Goal: Information Seeking & Learning: Learn about a topic

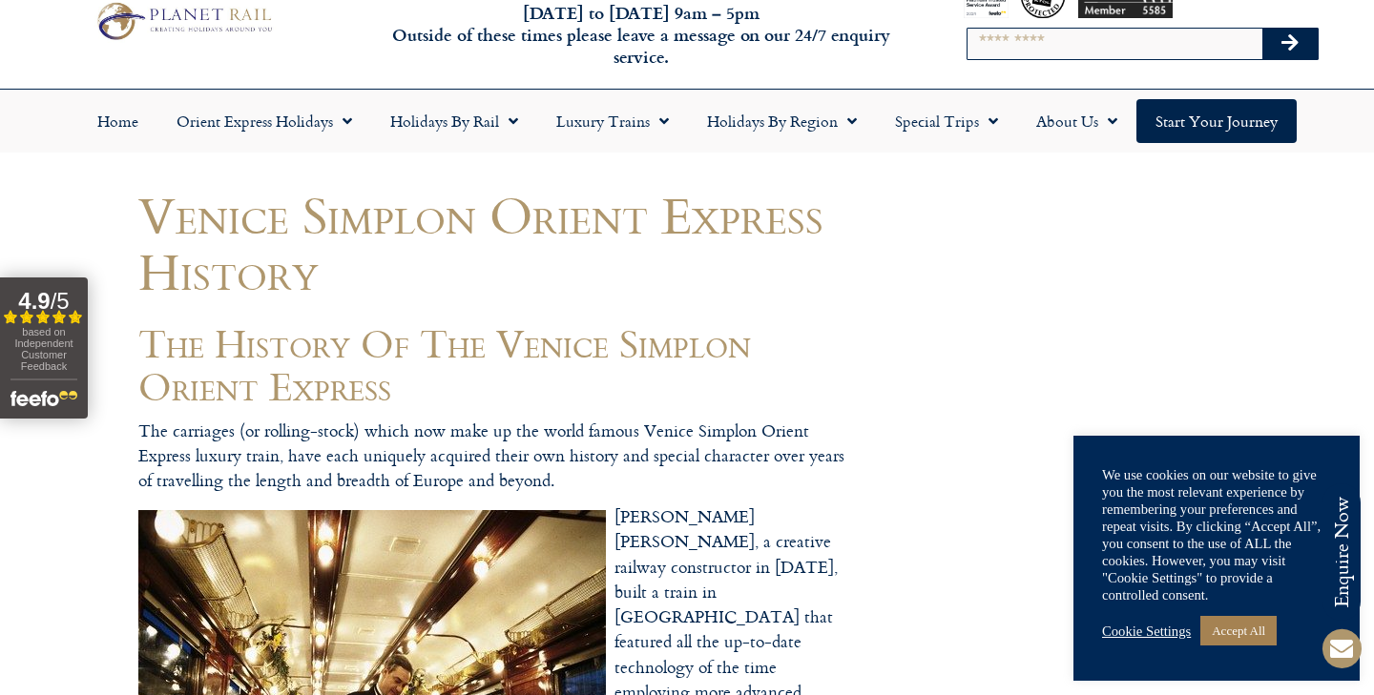
scroll to position [70, 0]
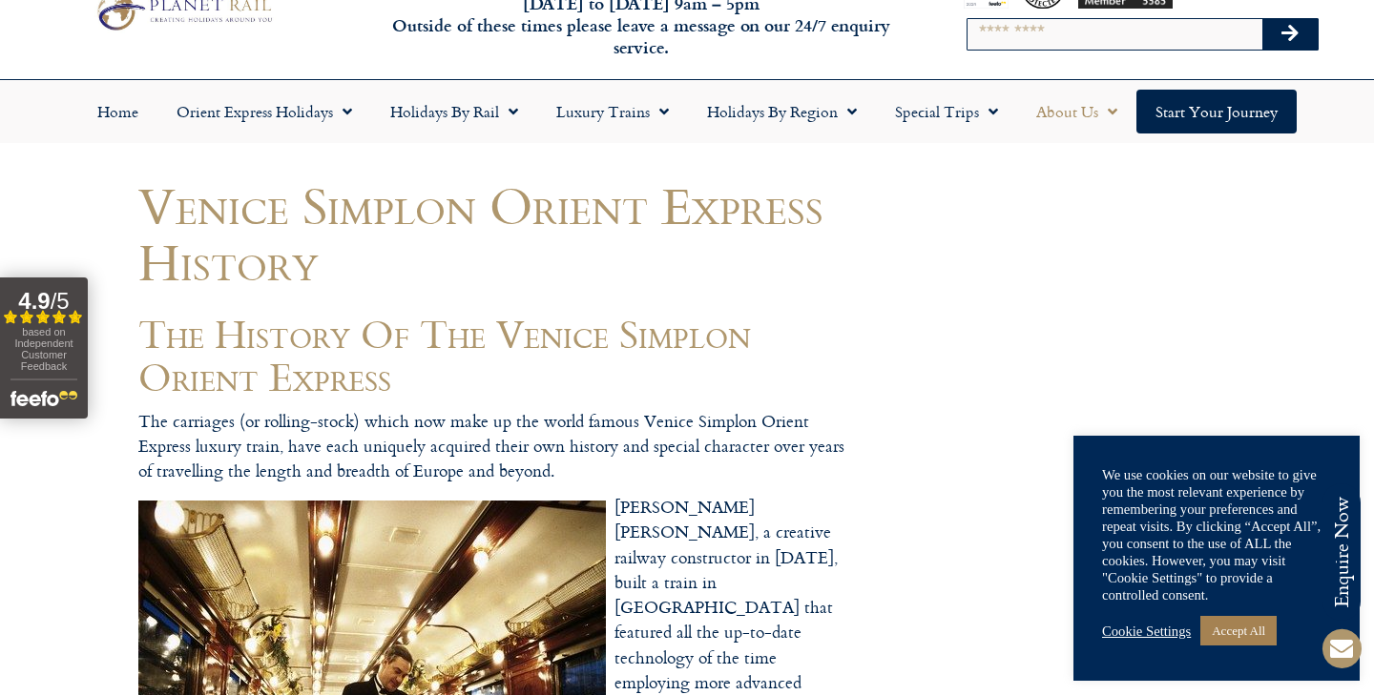
click at [1084, 107] on link "About Us" at bounding box center [1076, 112] width 119 height 44
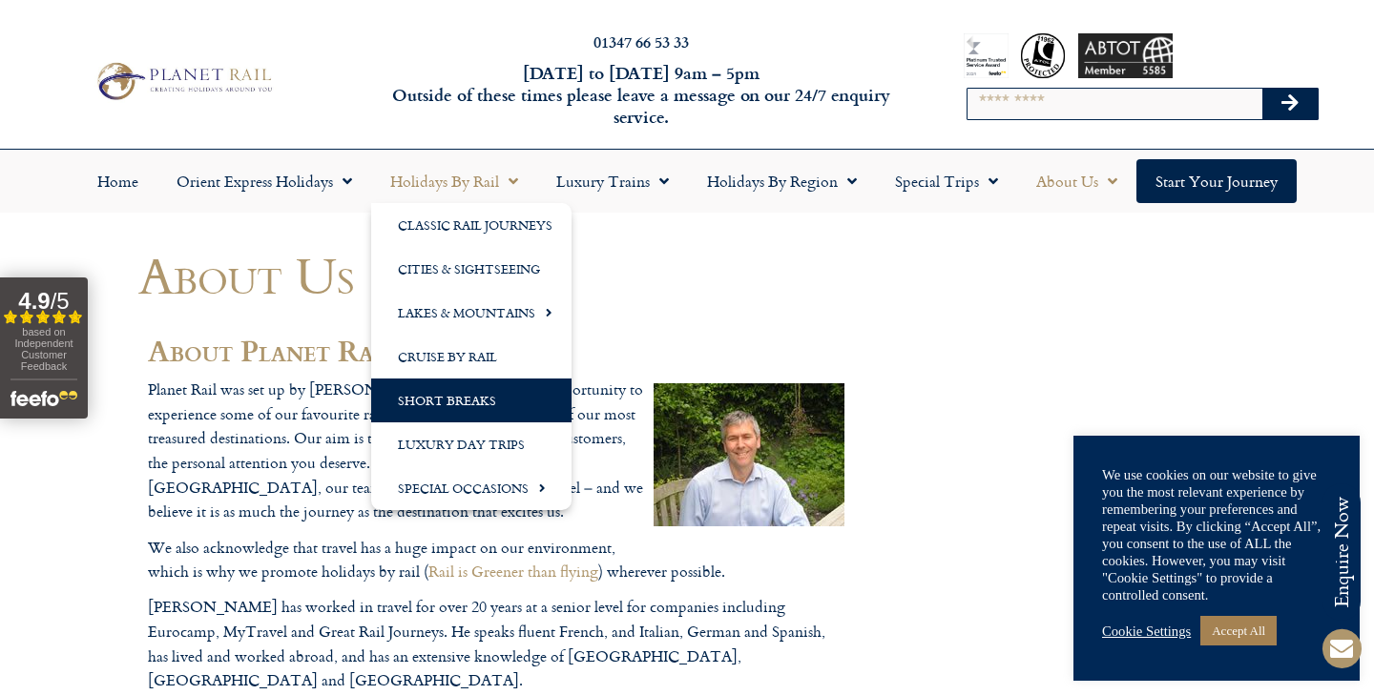
click at [475, 398] on link "Short Breaks" at bounding box center [471, 401] width 200 height 44
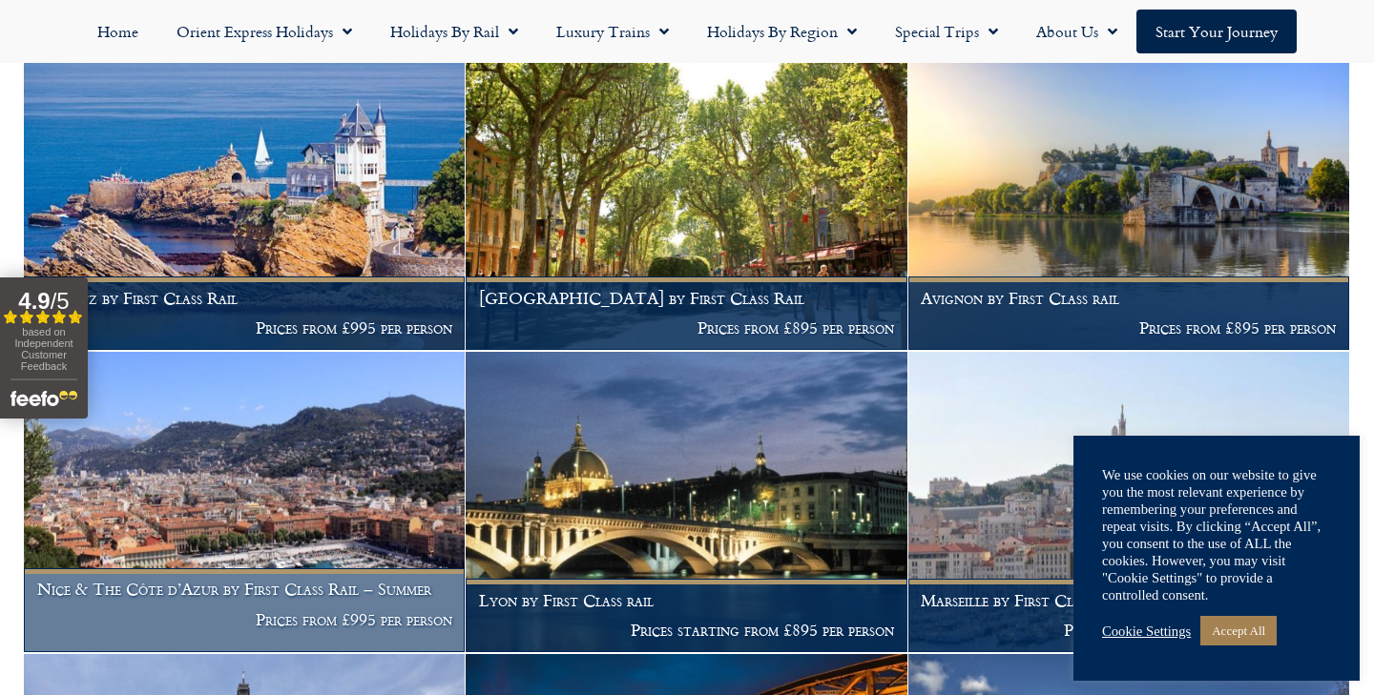
scroll to position [2815, 0]
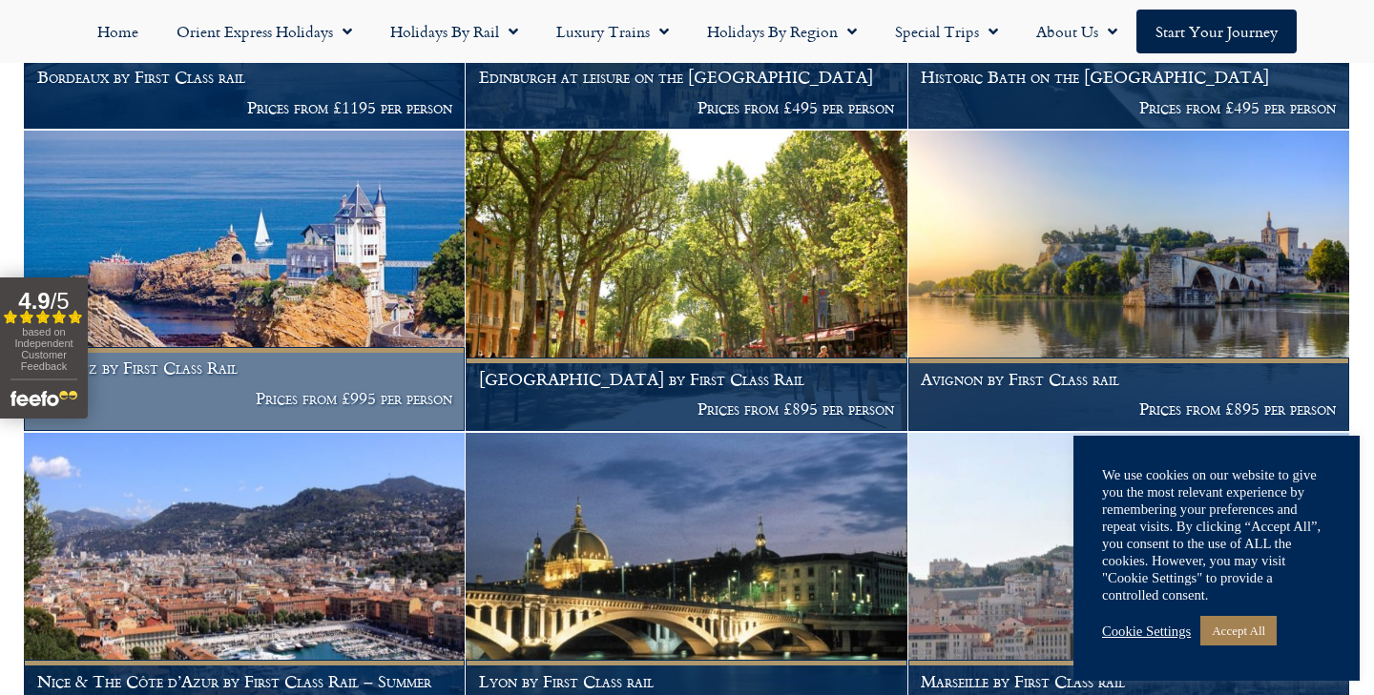
click at [245, 240] on img at bounding box center [244, 281] width 441 height 300
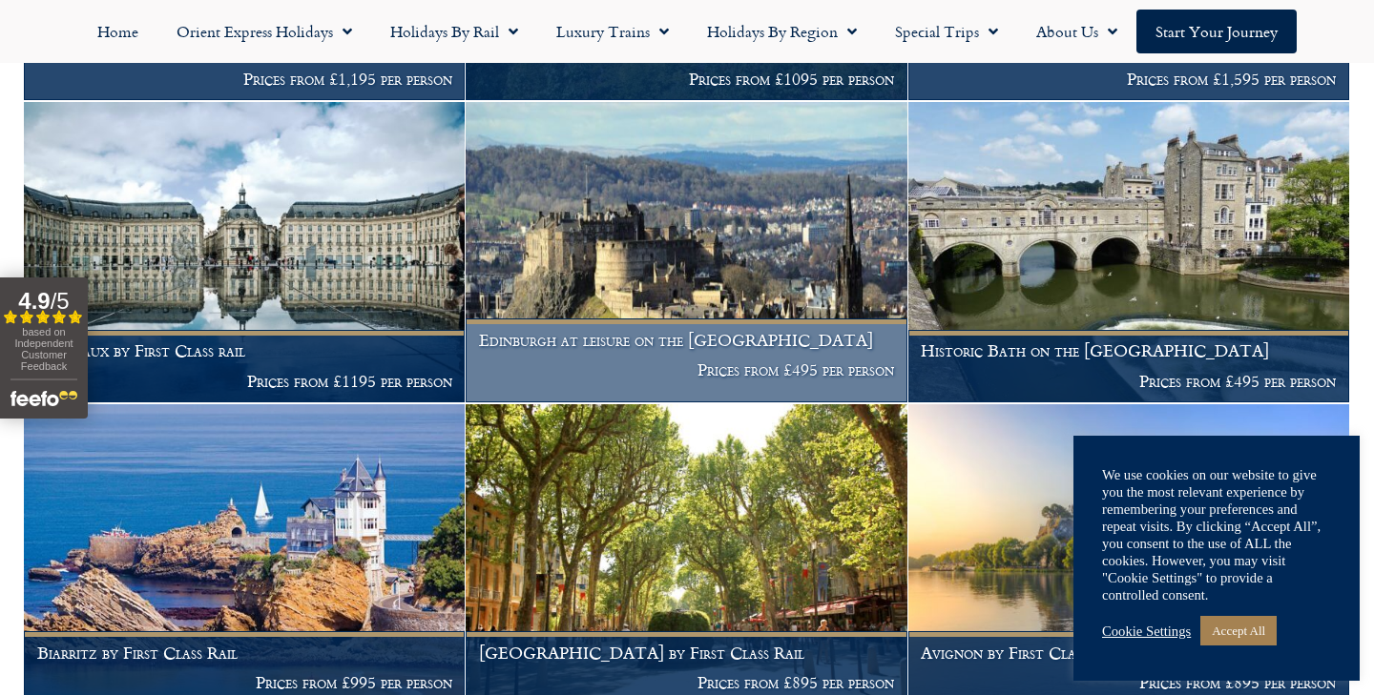
scroll to position [2543, 0]
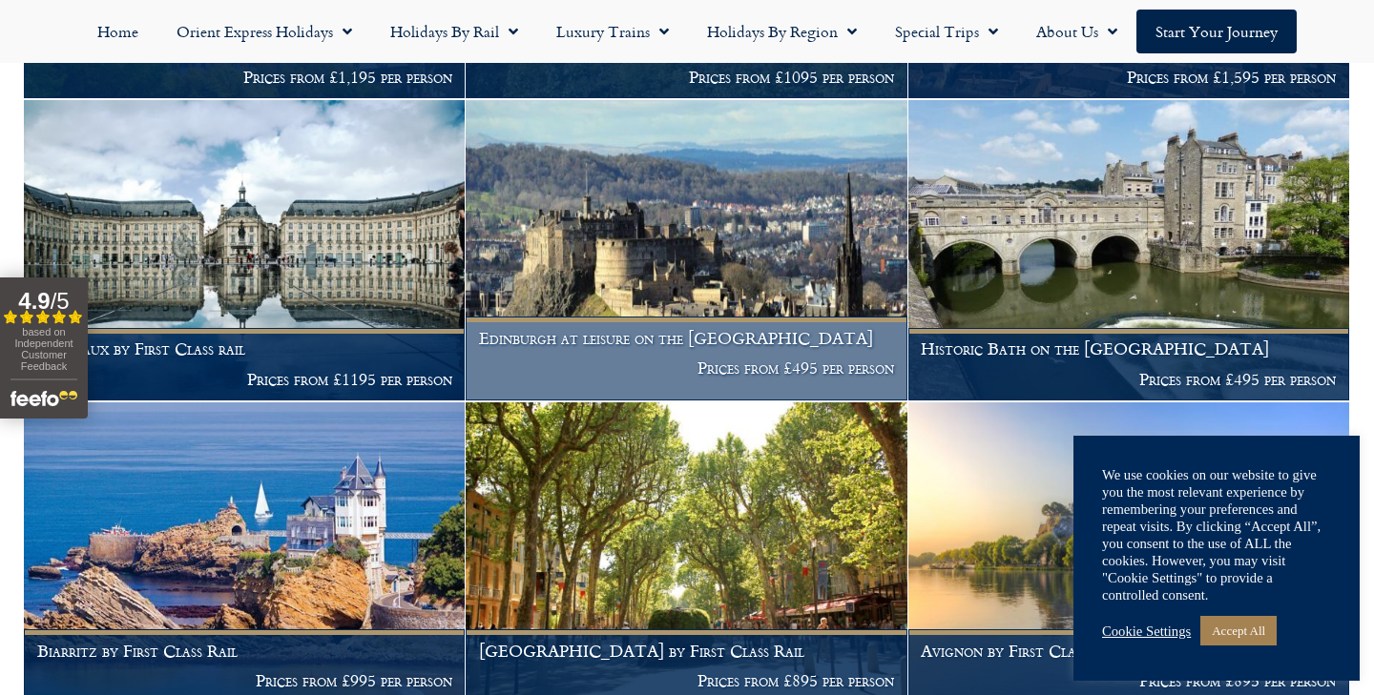
click at [668, 216] on img at bounding box center [686, 250] width 441 height 300
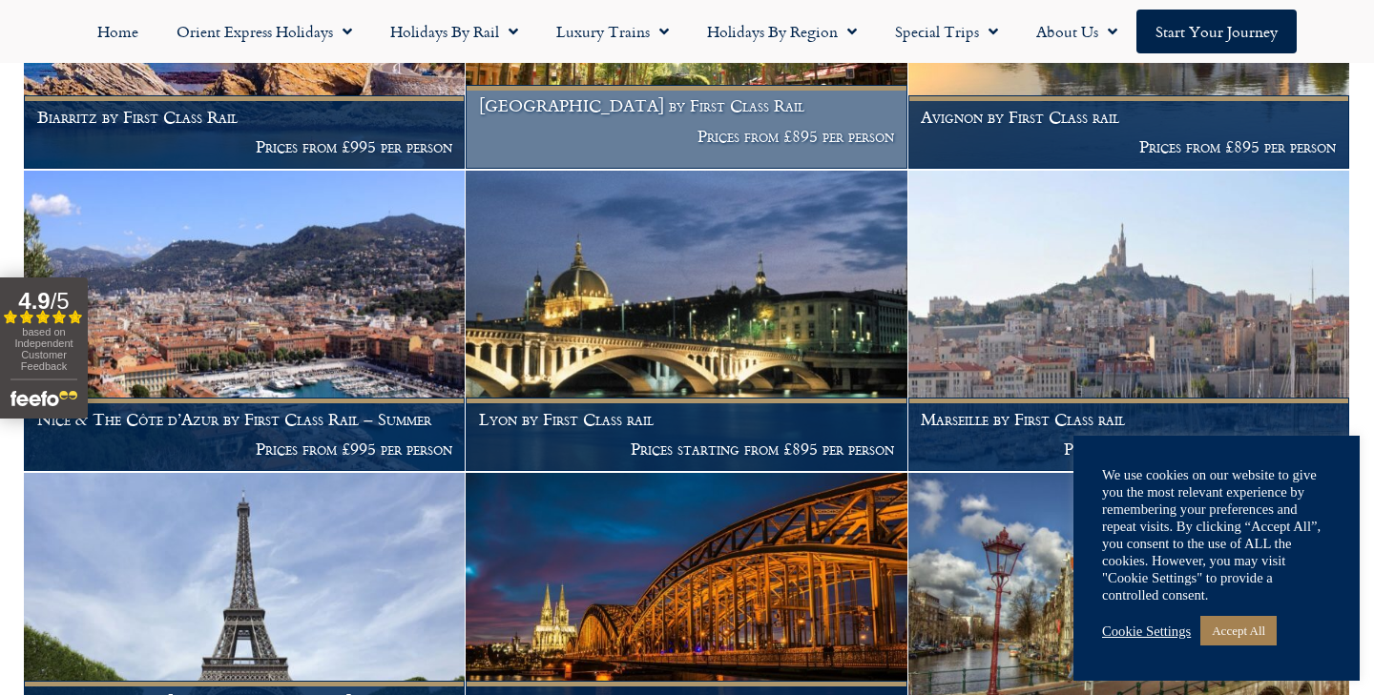
scroll to position [3113, 0]
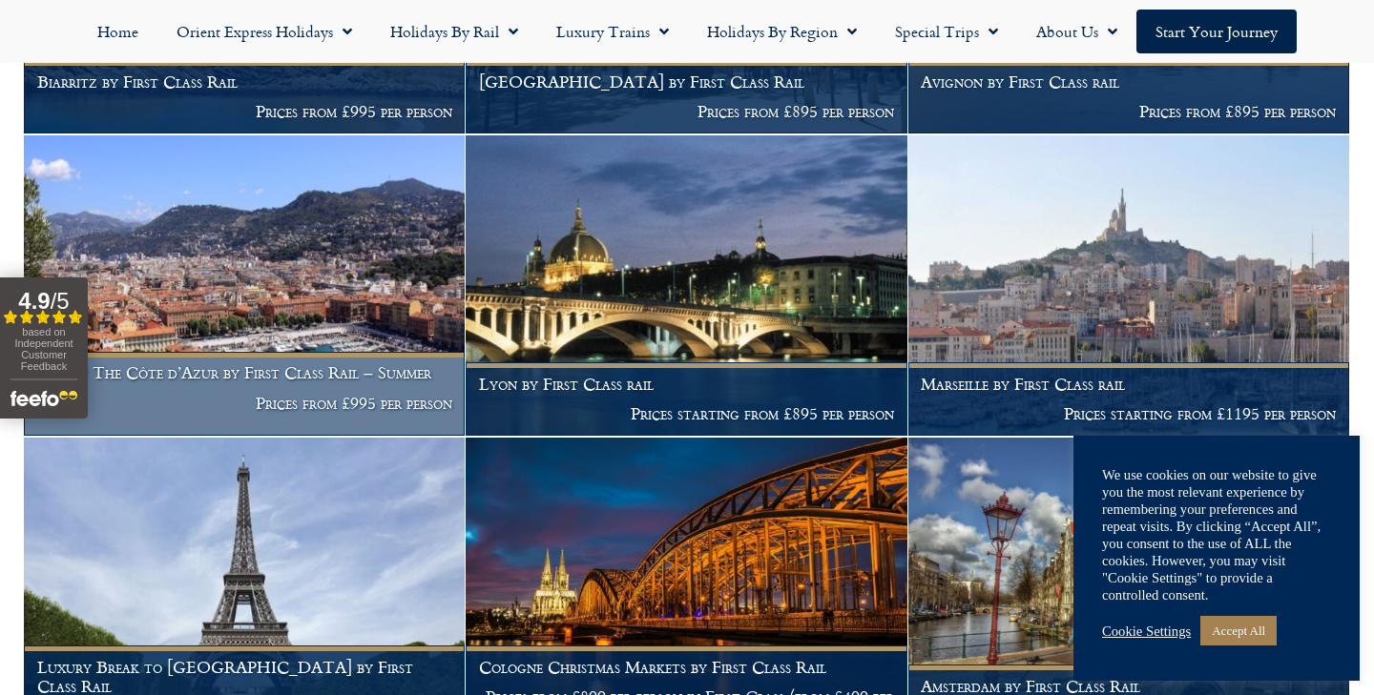
click at [235, 184] on img at bounding box center [244, 285] width 441 height 300
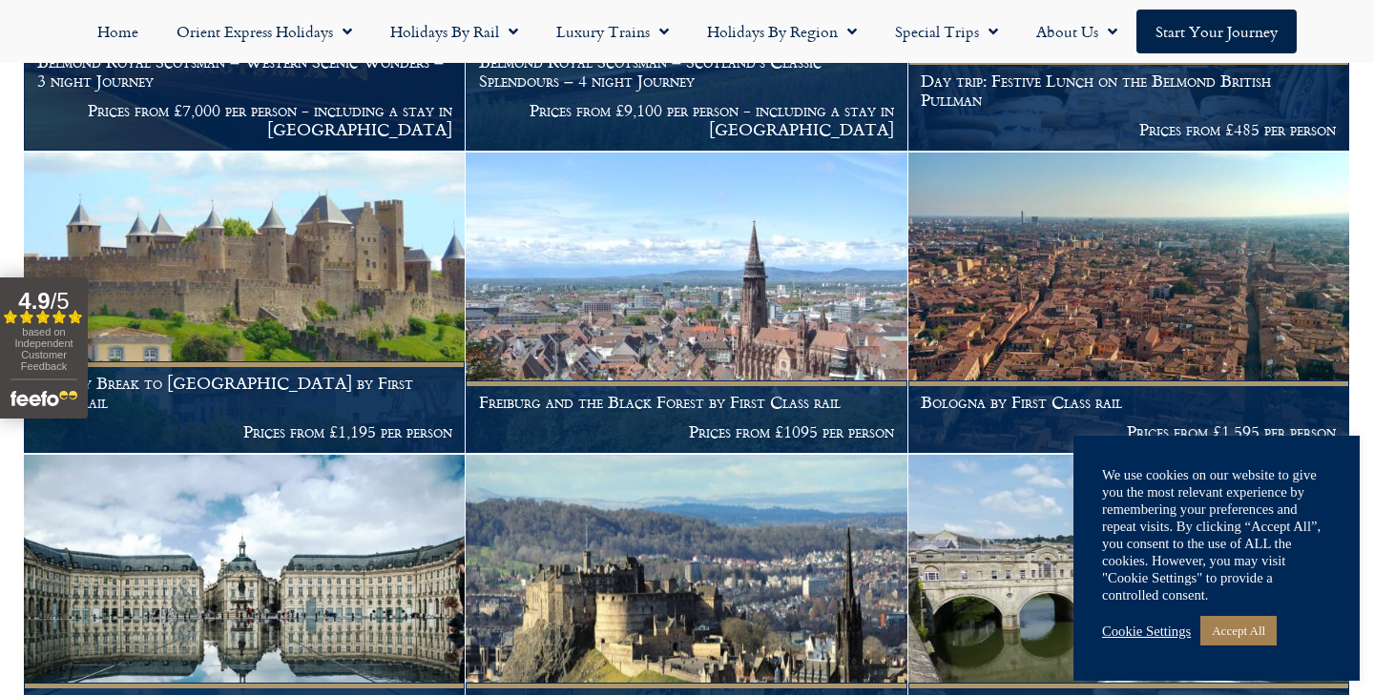
scroll to position [2197, 0]
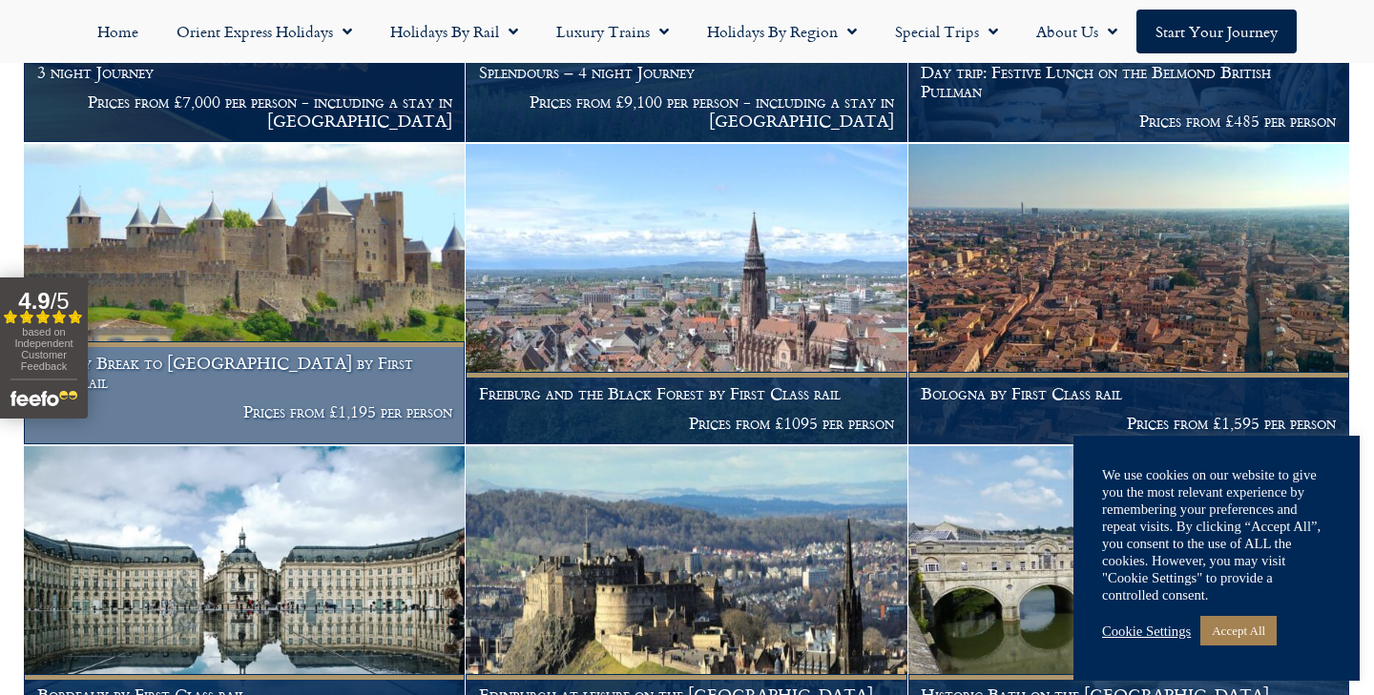
click at [376, 236] on img at bounding box center [244, 294] width 441 height 300
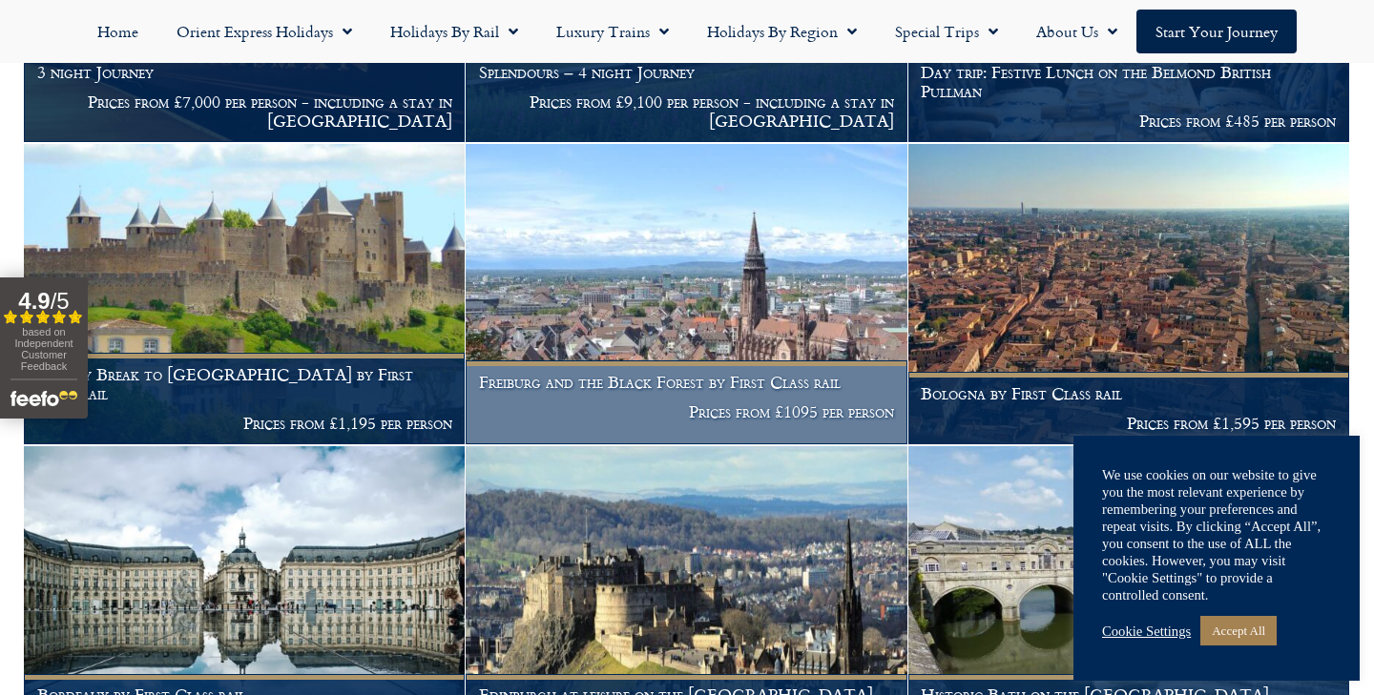
click at [600, 278] on img at bounding box center [686, 294] width 441 height 300
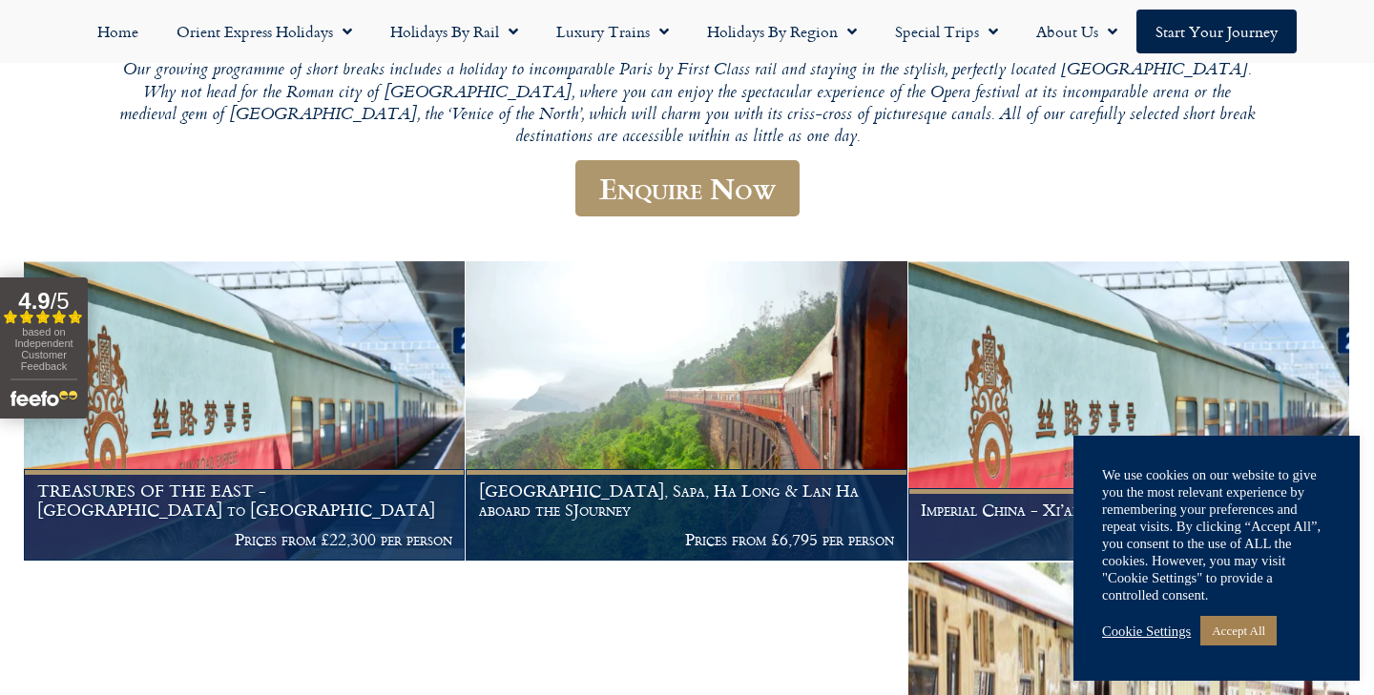
scroll to position [0, 0]
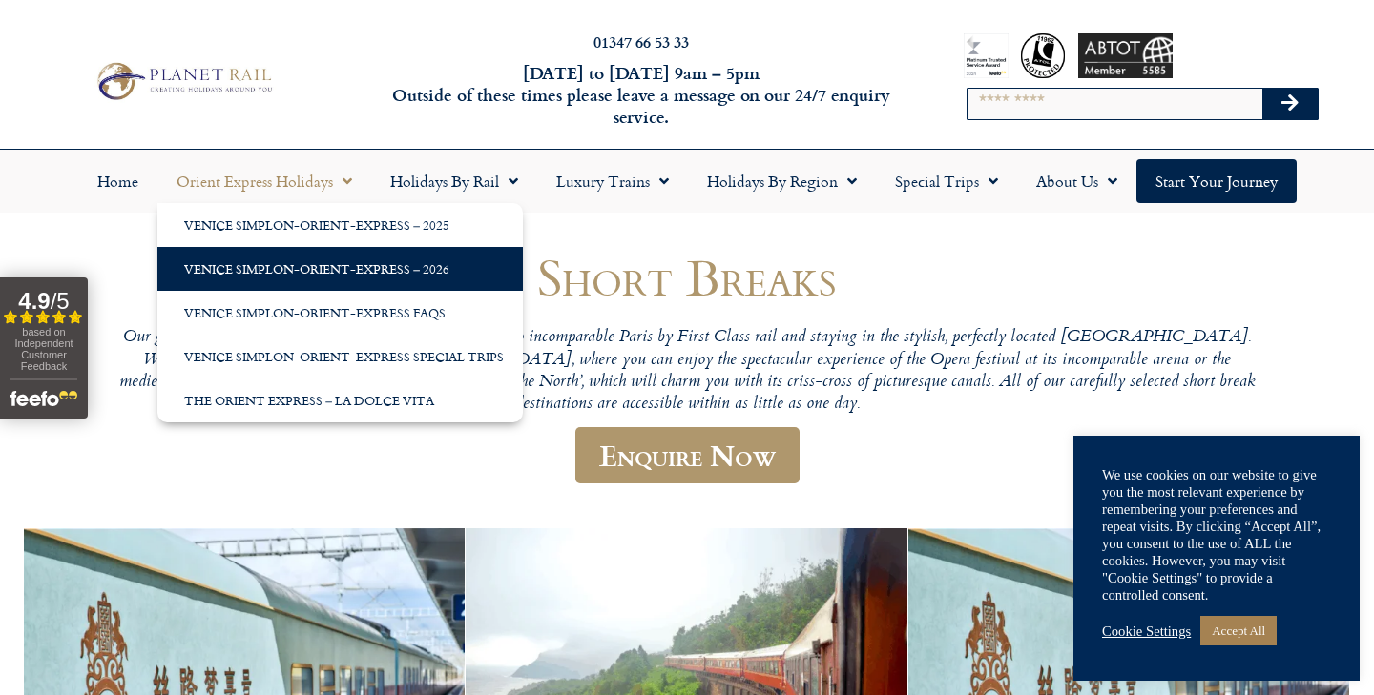
click at [278, 274] on link "Venice Simplon-Orient-Express – 2026" at bounding box center [339, 269] width 365 height 44
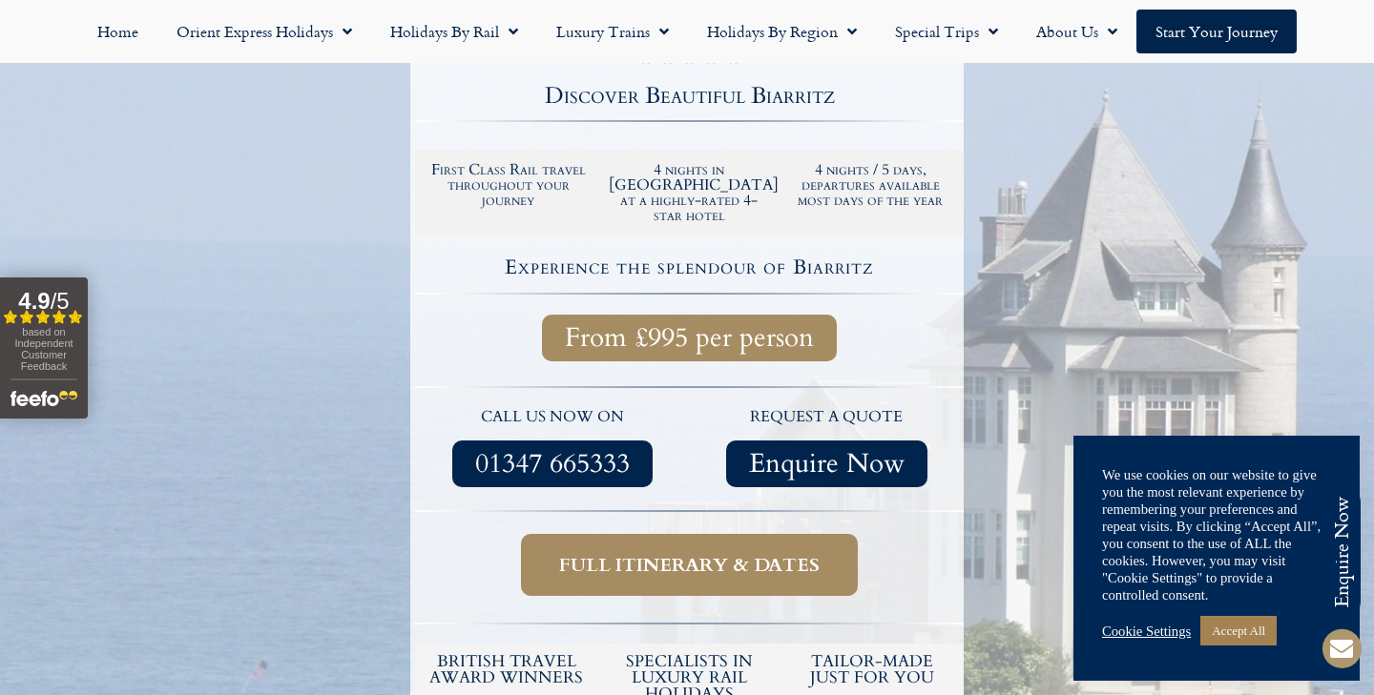
scroll to position [349, 0]
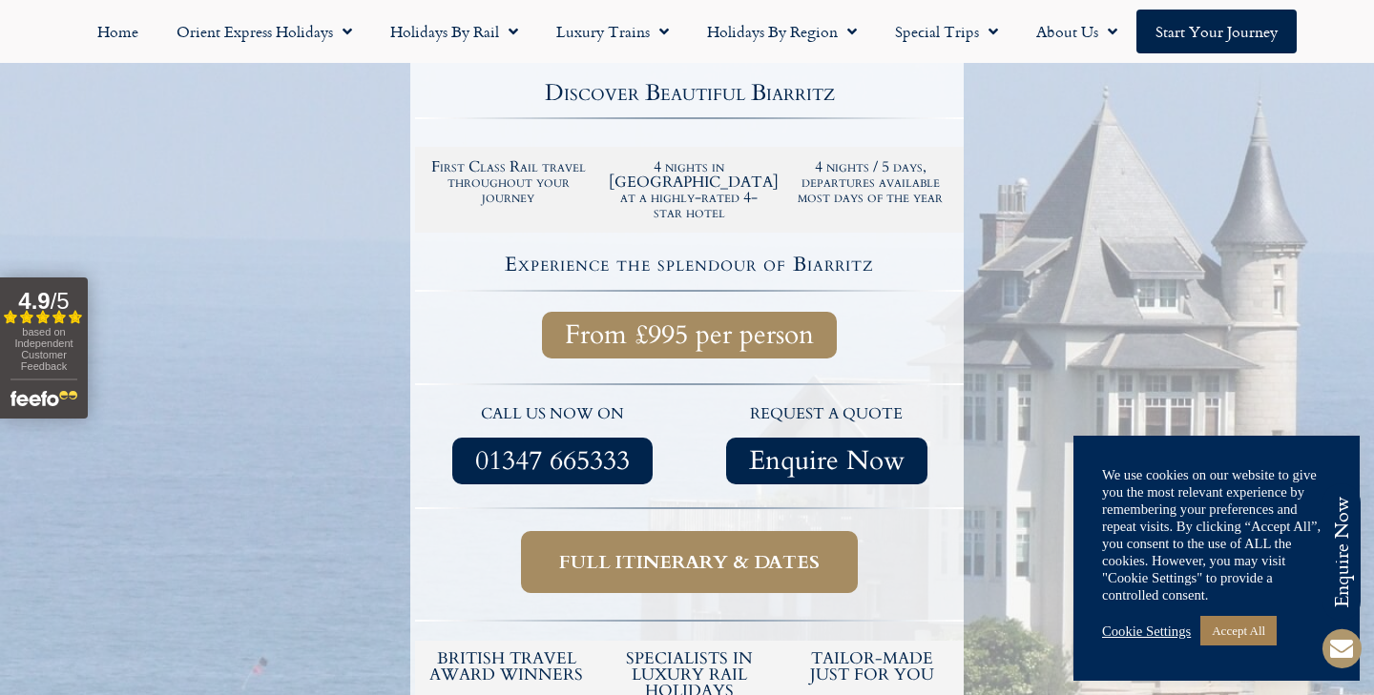
click at [722, 550] on span "Full itinerary & dates" at bounding box center [689, 562] width 260 height 24
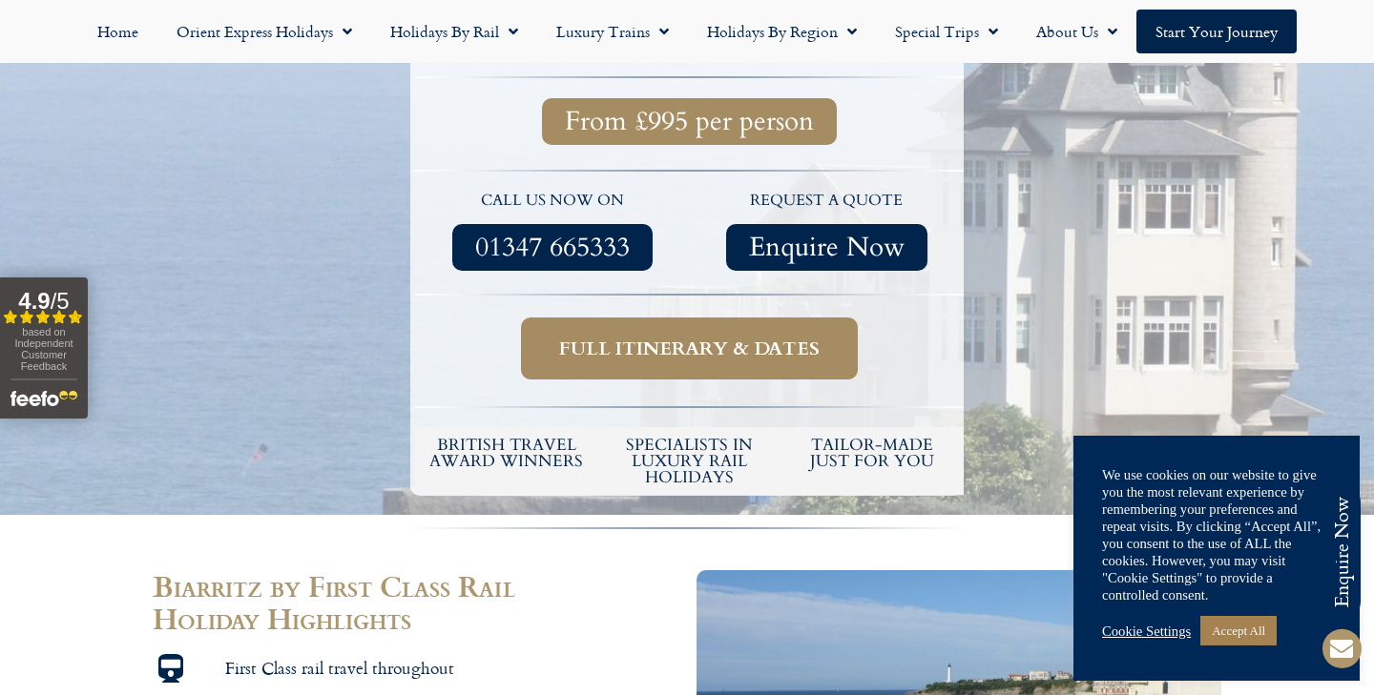
scroll to position [580, 0]
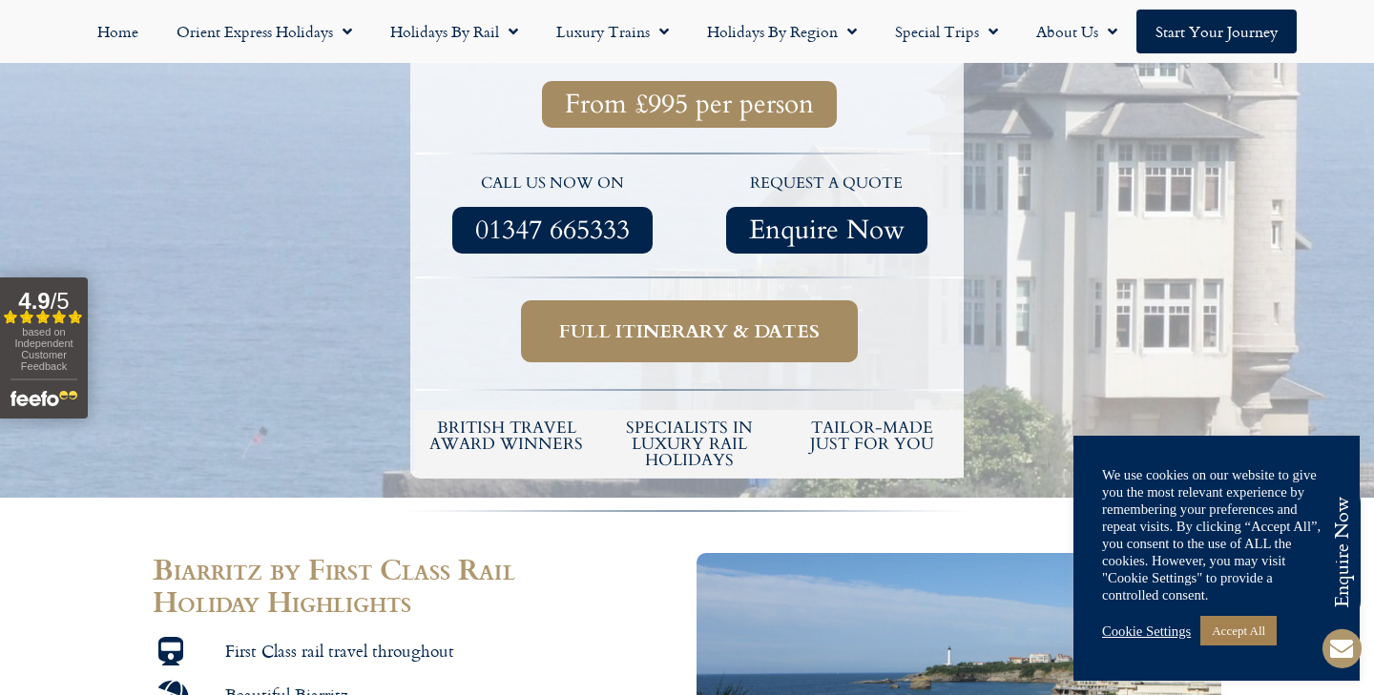
click at [659, 323] on span "Full itinerary & dates" at bounding box center [689, 332] width 260 height 24
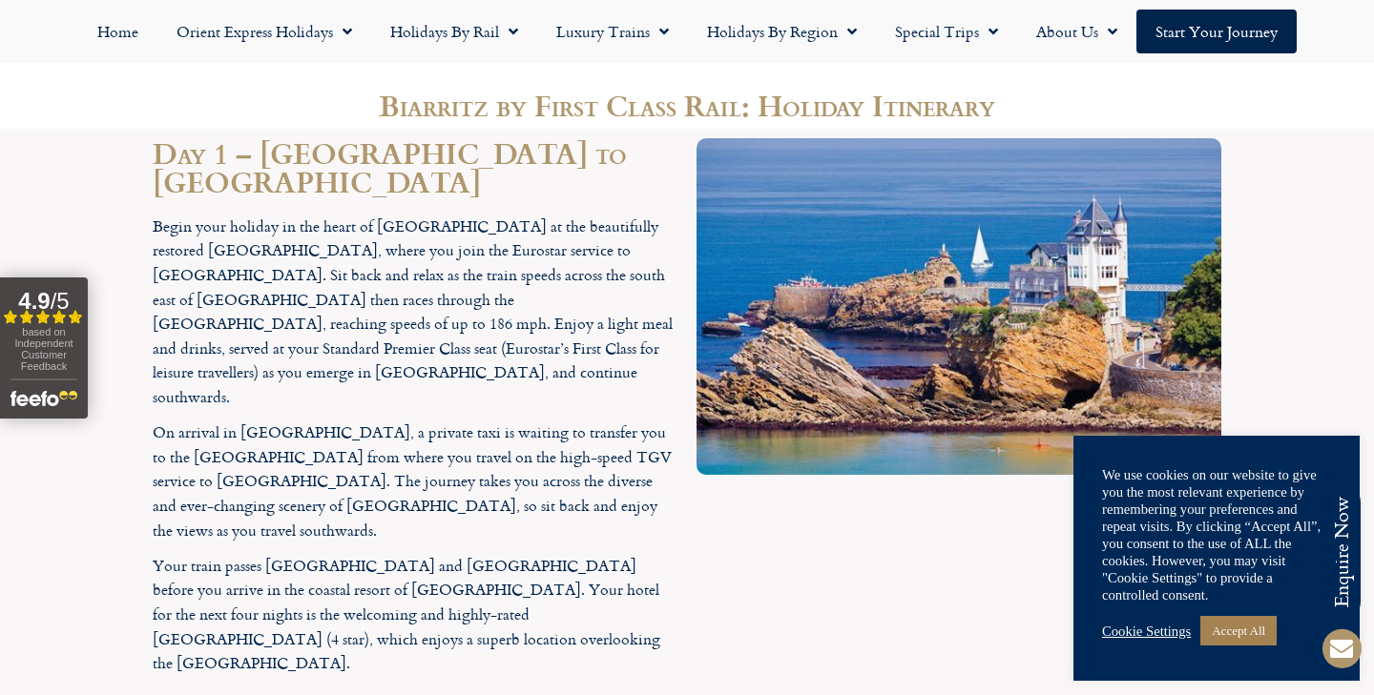
scroll to position [1924, 0]
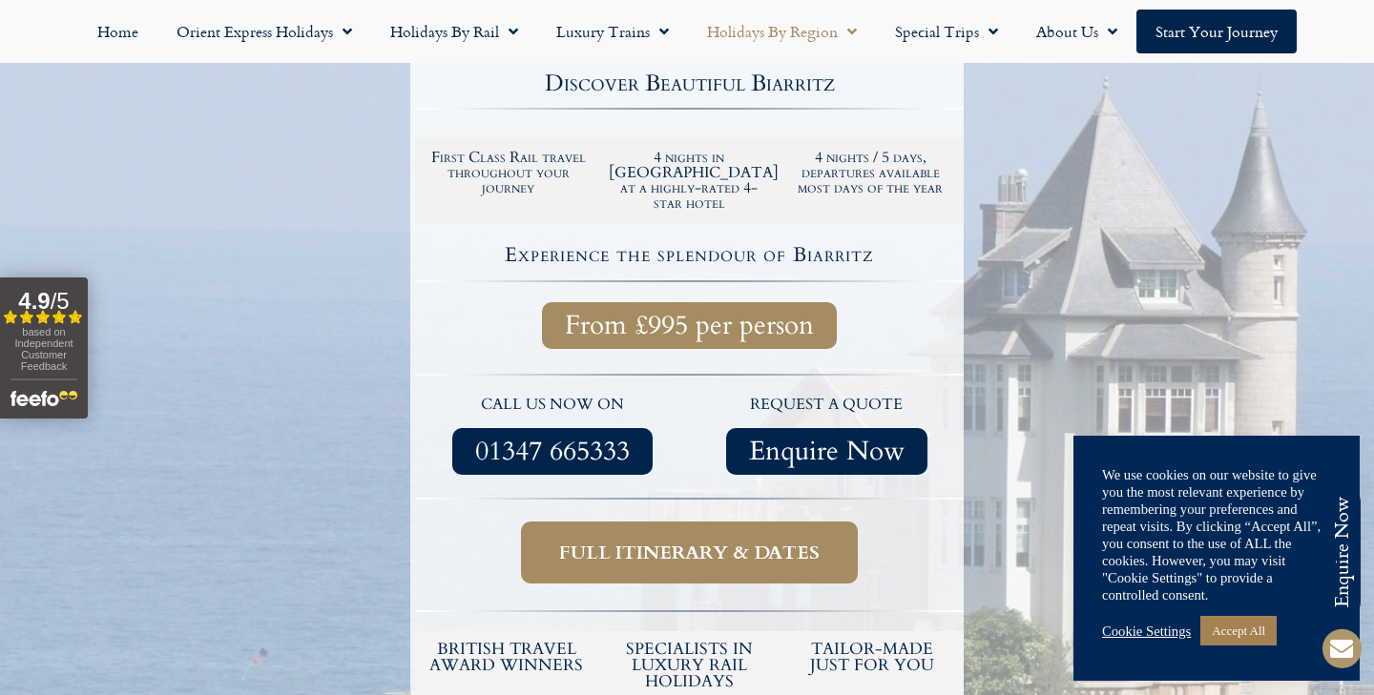
scroll to position [349, 0]
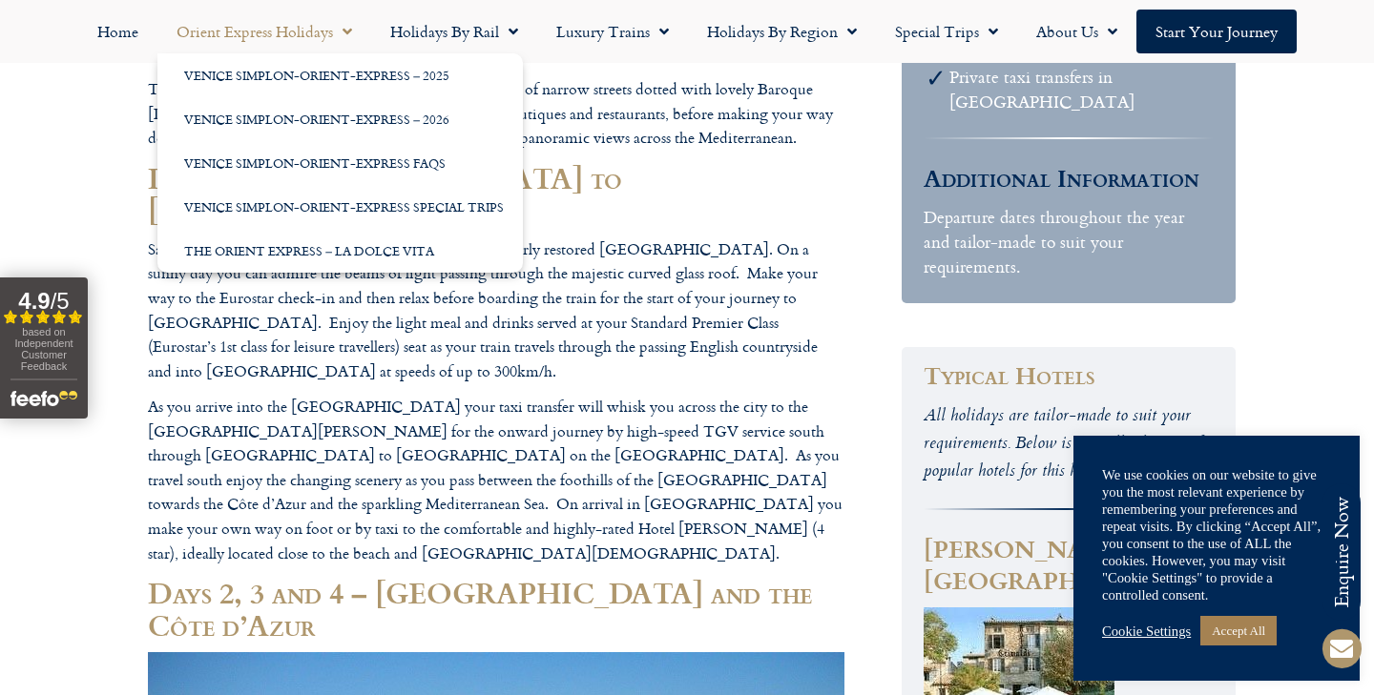
scroll to position [873, 0]
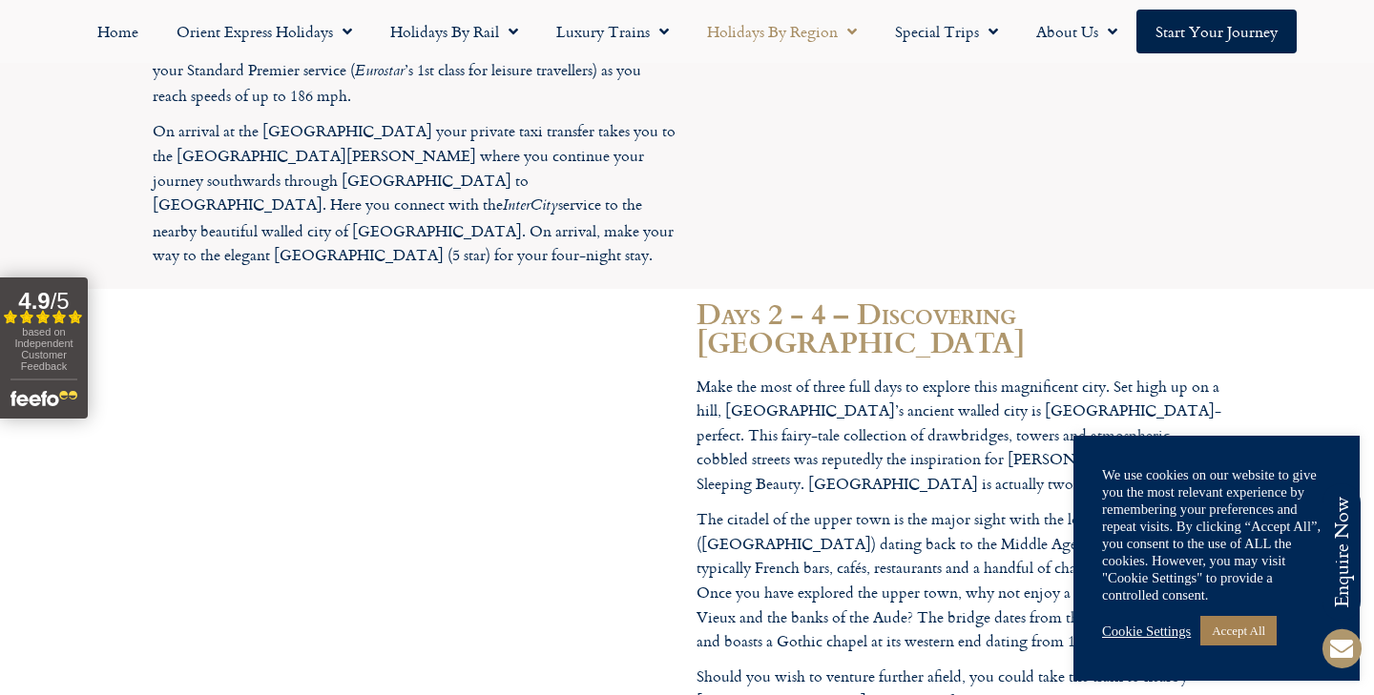
scroll to position [2116, 0]
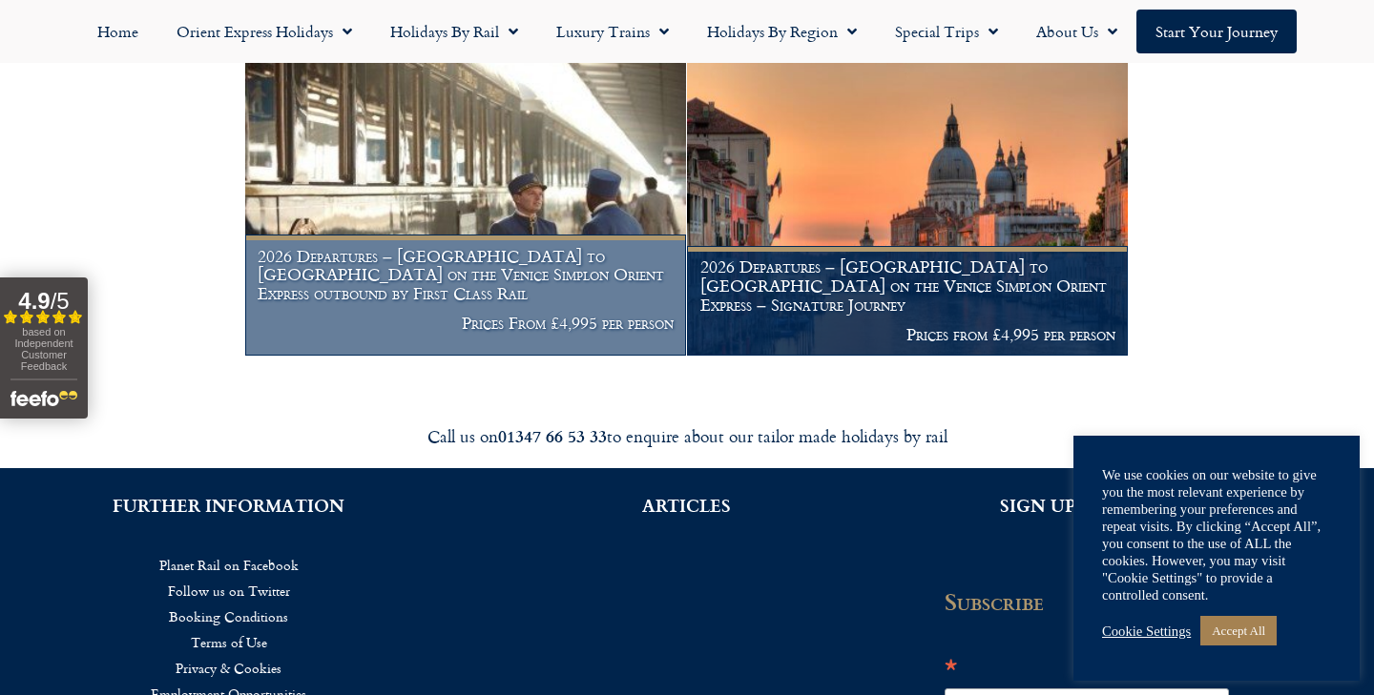
scroll to position [379, 0]
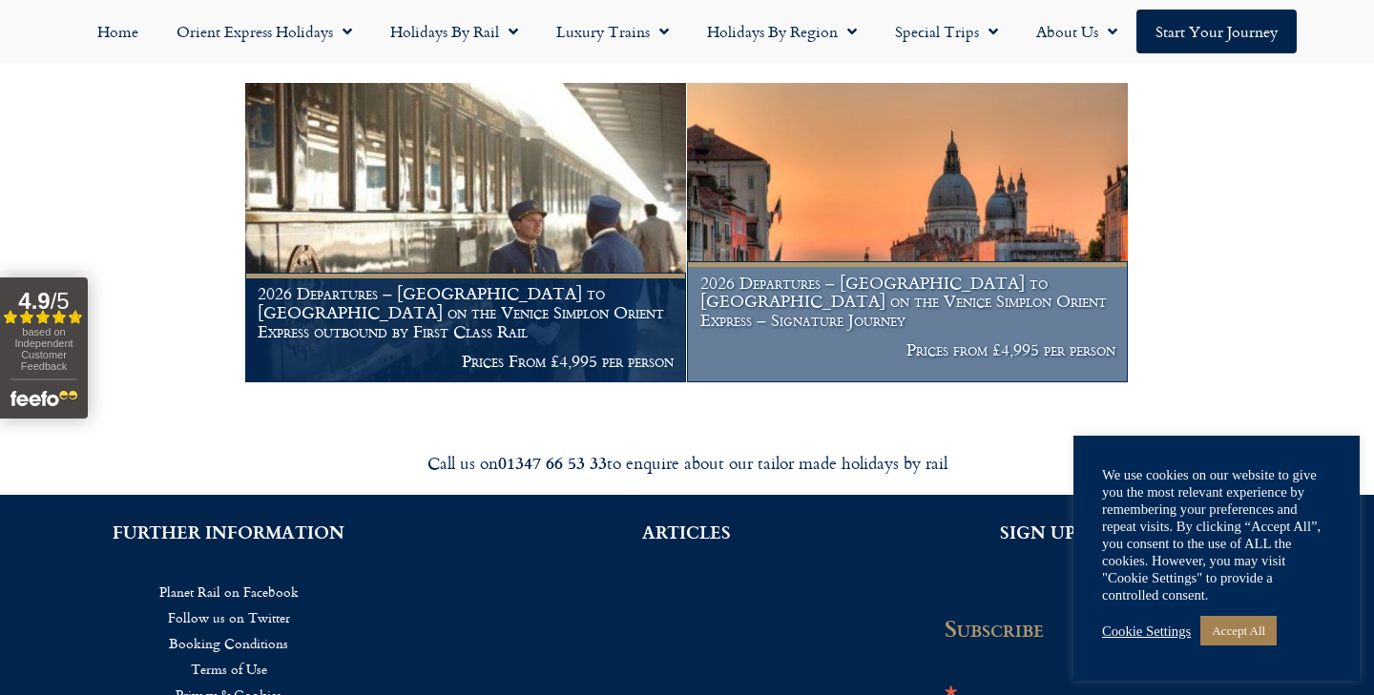
click at [873, 304] on h1 "2026 Departures – [GEOGRAPHIC_DATA] to [GEOGRAPHIC_DATA] on the Venice Simplon …" at bounding box center [907, 302] width 415 height 56
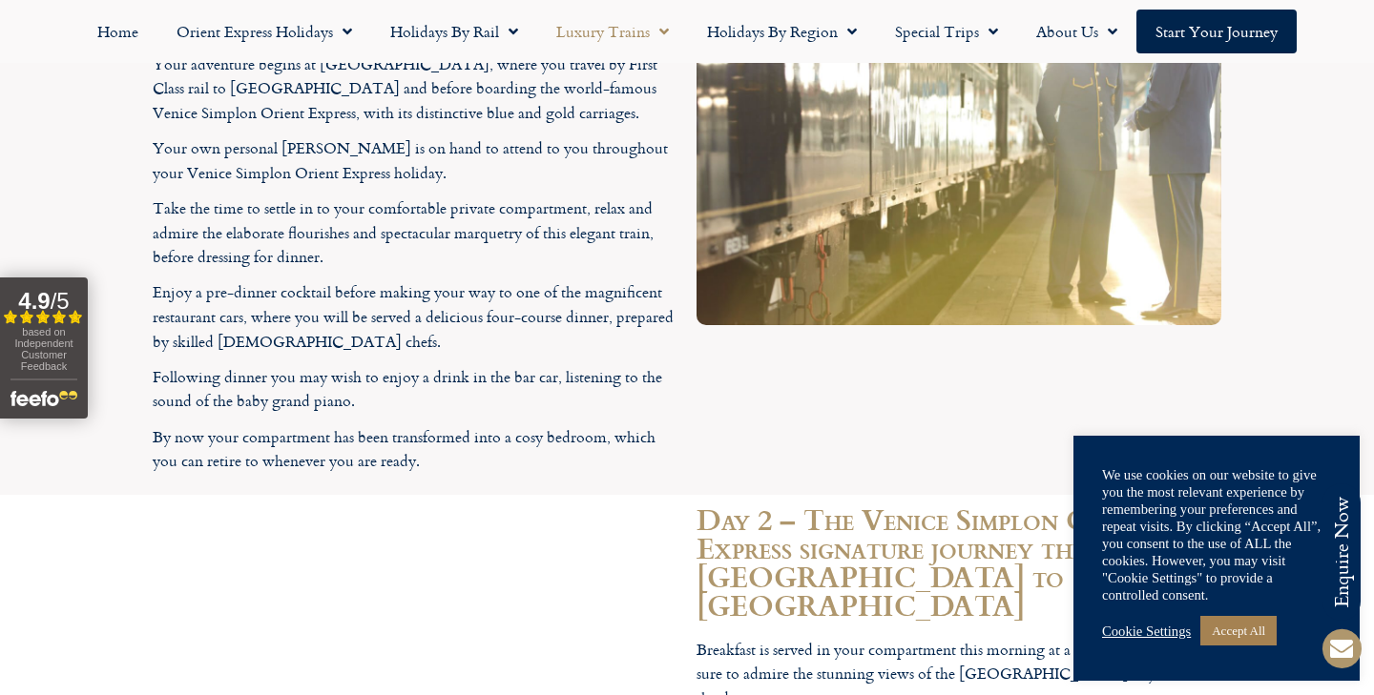
scroll to position [3460, 0]
